Goal: Find specific page/section: Find specific page/section

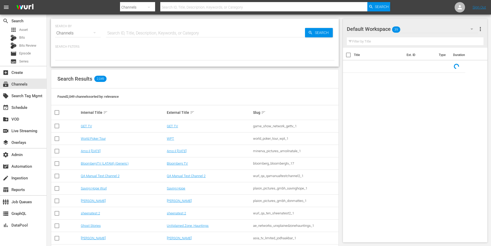
click at [110, 33] on input "text" at bounding box center [205, 33] width 199 height 12
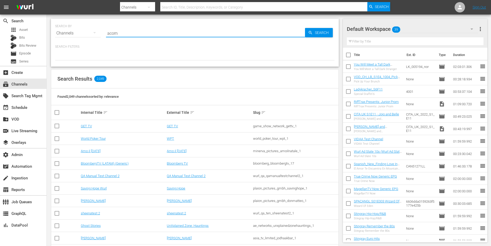
type input "acorn"
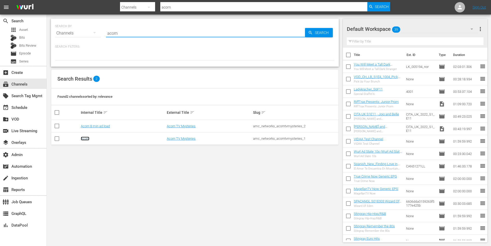
click at [88, 138] on link "Acorn" at bounding box center [85, 139] width 9 height 4
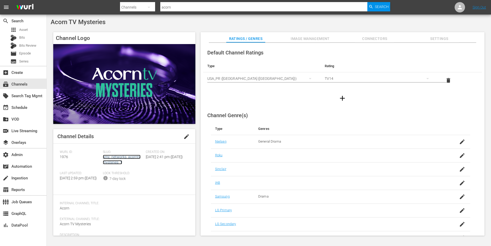
click at [110, 162] on link "amc_networks_acorntvmysteries_1" at bounding box center [122, 160] width 38 height 10
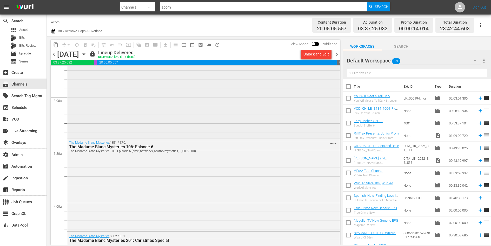
scroll to position [461, 0]
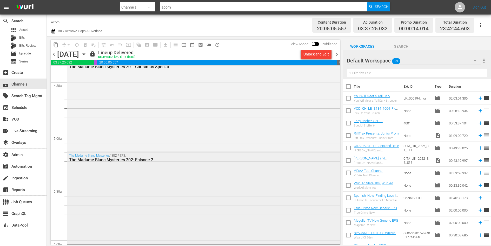
click at [132, 188] on div "The Madame Blanc Mysteries / SE2 / EP2: The Madame Blanc Mysteries 202: Episode…" at bounding box center [203, 198] width 272 height 92
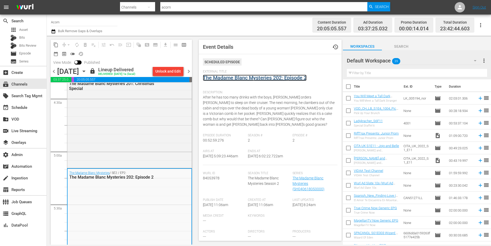
click at [236, 76] on link "The Madame Blanc Mysteries 202: Episode 2" at bounding box center [255, 78] width 104 height 6
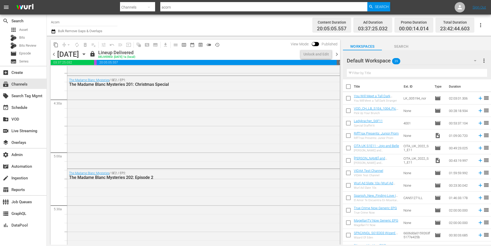
scroll to position [498, 0]
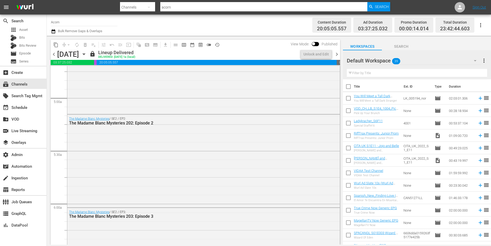
click at [128, 157] on div "The Madame Blanc Mysteries / SE2 / EP2: The Madame Blanc Mysteries 202: Episode…" at bounding box center [203, 161] width 272 height 92
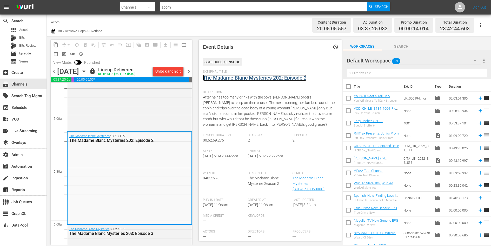
click at [237, 77] on link "The Madame Blanc Mysteries 202: Episode 2" at bounding box center [255, 78] width 104 height 6
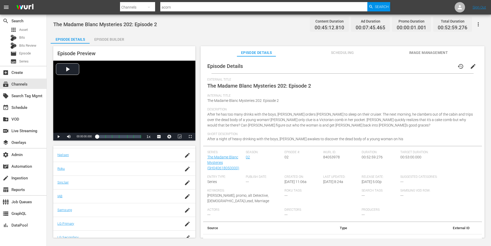
scroll to position [34, 0]
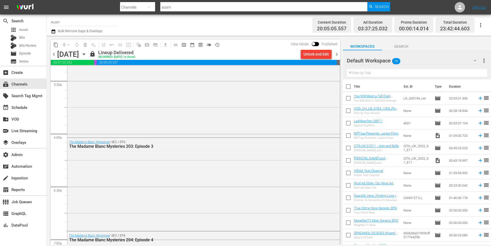
scroll to position [581, 0]
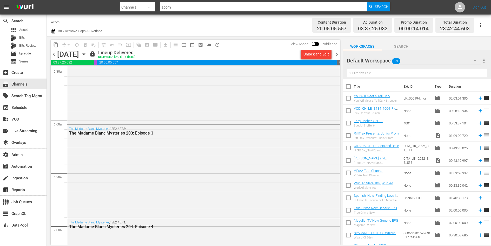
click at [193, 138] on div "The Madame Blanc Mysteries / SE2 / EP3: The Madame Blanc Mysteries 203: Episode…" at bounding box center [203, 171] width 272 height 92
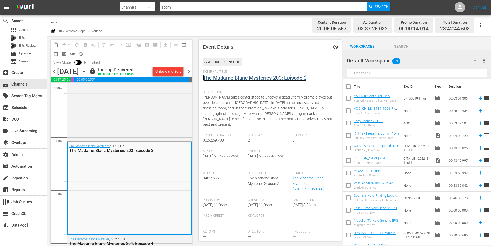
click at [252, 79] on link "The Madame Blanc Mysteries 203: Episode 3" at bounding box center [255, 78] width 104 height 6
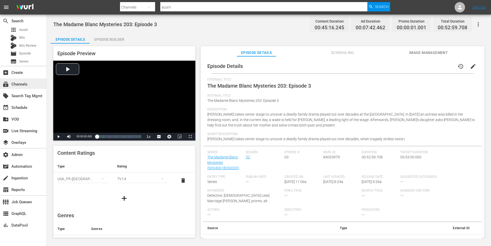
click at [25, 84] on div "subscriptions Channels" at bounding box center [14, 83] width 29 height 5
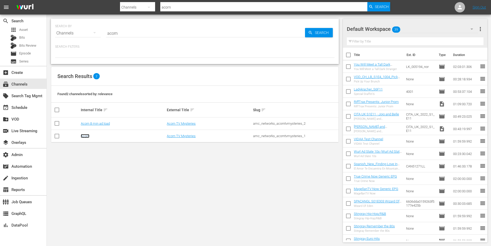
click at [85, 135] on link "Acorn" at bounding box center [85, 136] width 9 height 4
